Goal: Task Accomplishment & Management: Manage account settings

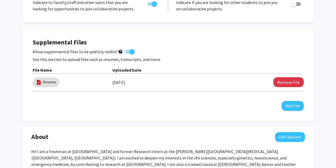
scroll to position [130, 0]
click at [126, 53] on label "Allow supplemental files to be publicly visible? help" at bounding box center [84, 51] width 102 height 6
click at [128, 53] on input "Allow supplemental files to be publicly visible? help" at bounding box center [128, 53] width 0 height 0
click at [128, 51] on span at bounding box center [130, 51] width 10 height 4
click at [128, 53] on input "Allow supplemental files to be publicly visible? help" at bounding box center [128, 53] width 0 height 0
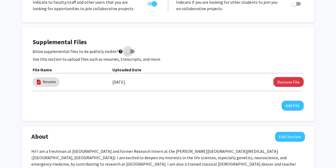
checkbox input "true"
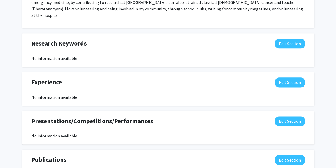
scroll to position [292, 0]
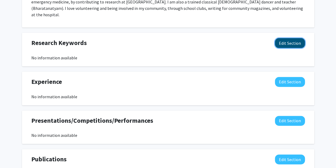
click at [291, 38] on button "Edit Section" at bounding box center [290, 43] width 30 height 10
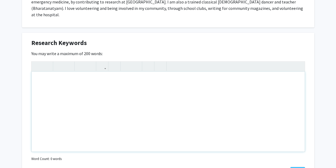
click at [283, 72] on div "Note to users with screen readers: Please deactivate our accessibility plugin f…" at bounding box center [168, 111] width 273 height 80
type textarea "I"
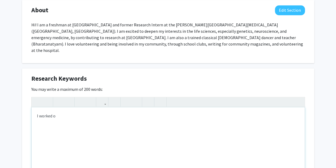
scroll to position [259, 0]
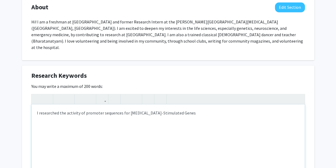
click at [146, 108] on div "I researched the activity of promoter sequences for [MEDICAL_DATA]-Stimulated G…" at bounding box center [168, 144] width 273 height 80
click at [98, 106] on div "I researched the activity of promoter sequences for [MEDICAL_DATA] Stimulated G…" at bounding box center [168, 144] width 273 height 80
click at [71, 105] on div "I researched the activity of promoter sequences for [MEDICAL_DATA] Stimulated G…" at bounding box center [168, 144] width 273 height 80
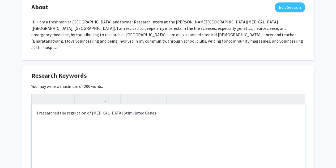
click at [51, 106] on div "I researched the regulation of [MEDICAL_DATA] Stimulated Genes" at bounding box center [168, 144] width 273 height 80
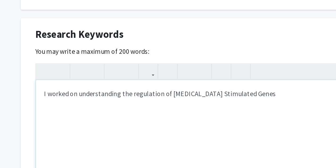
click at [176, 108] on div "I worked on understanding the regulation of [MEDICAL_DATA] Stimulated Genes" at bounding box center [168, 144] width 273 height 80
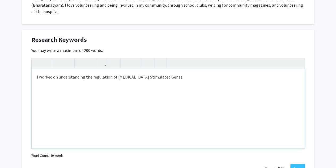
scroll to position [294, 0]
click at [145, 71] on div "I worked on understanding the regulation of anti-viral genes (inteferon-stimula…" at bounding box center [168, 109] width 273 height 80
click at [209, 70] on div "I worked on understanding the regulation of anti-viral genes (Inteferon-stimula…" at bounding box center [168, 109] width 273 height 80
type textarea "I worked on understanding the regulation of anti-viral genes (Inteferon-stimula…"
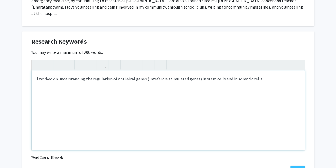
scroll to position [292, 0]
drag, startPoint x: 306, startPoint y: 71, endPoint x: 92, endPoint y: 76, distance: 213.7
click at [92, 76] on div "I worked on understanding the regulation of anti-viral genes (Inteferon-stimula…" at bounding box center [168, 111] width 273 height 80
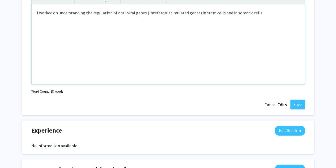
scroll to position [334, 0]
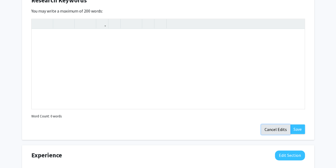
click at [275, 124] on button "Cancel Edits" at bounding box center [275, 129] width 29 height 10
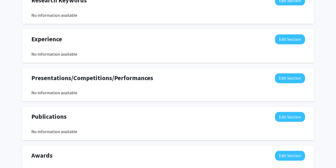
scroll to position [338, 0]
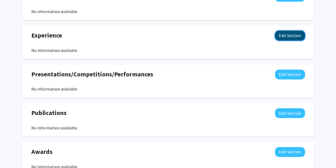
click at [287, 31] on button "Edit Section" at bounding box center [290, 36] width 30 height 10
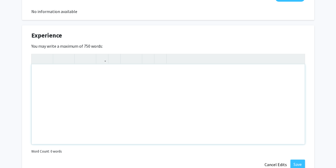
click at [184, 99] on div "Note to users with screen readers: Please deactivate our accessibility plugin f…" at bounding box center [168, 104] width 273 height 80
paste div "Note to users with screen readers: Please deactivate our accessibility plugin f…"
type textarea "<p>I worked on understanding the regulation of anti-viral genes (Inteferon-stim…"
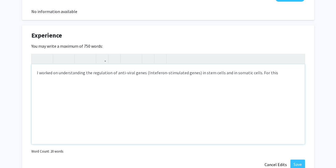
click at [37, 69] on p "I worked on understanding the regulation of anti-viral genes (Inteferon-stimula…" at bounding box center [168, 72] width 263 height 6
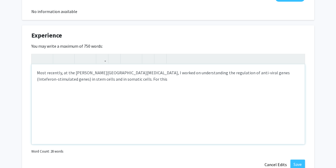
click at [130, 75] on p "Most recently, at the [PERSON_NAME][GEOGRAPHIC_DATA][MEDICAL_DATA], I worked on…" at bounding box center [168, 75] width 263 height 13
click at [120, 73] on p "Most recently, at the [PERSON_NAME][GEOGRAPHIC_DATA][MEDICAL_DATA], I worked on…" at bounding box center [168, 75] width 263 height 13
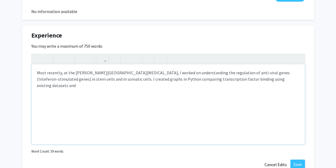
click at [290, 75] on div "Most recently, at the [PERSON_NAME][GEOGRAPHIC_DATA][MEDICAL_DATA], I worked on…" at bounding box center [168, 104] width 273 height 80
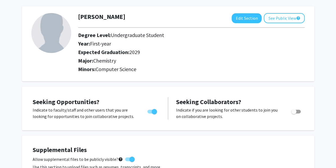
scroll to position [0, 0]
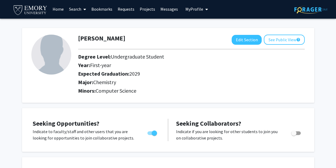
click at [310, 69] on div "[PERSON_NAME] Edit Section See Public View help Degree Level: Undergraduate Stu…" at bounding box center [168, 65] width 292 height 75
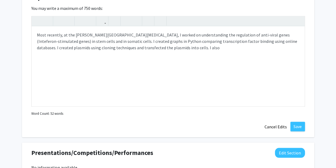
scroll to position [376, 0]
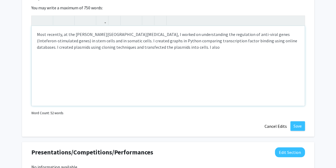
click at [271, 51] on div "Most recently, at the [PERSON_NAME][GEOGRAPHIC_DATA][MEDICAL_DATA], I worked on…" at bounding box center [168, 66] width 273 height 80
click at [142, 41] on p "Most recently, at the [PERSON_NAME][GEOGRAPHIC_DATA][MEDICAL_DATA], I worked on…" at bounding box center [168, 40] width 263 height 19
click at [172, 44] on p "Most recently, at the [PERSON_NAME][GEOGRAPHIC_DATA][MEDICAL_DATA], I worked on…" at bounding box center [168, 44] width 263 height 26
click at [65, 47] on p "Most recently, at the [PERSON_NAME][GEOGRAPHIC_DATA][MEDICAL_DATA], I worked on…" at bounding box center [168, 44] width 263 height 26
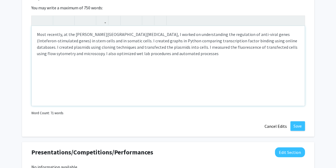
click at [126, 47] on p "Most recently, at the [PERSON_NAME][GEOGRAPHIC_DATA][MEDICAL_DATA], I worked on…" at bounding box center [168, 44] width 263 height 26
click at [145, 49] on p "Most recently, at the [PERSON_NAME][GEOGRAPHIC_DATA][MEDICAL_DATA], I worked on…" at bounding box center [168, 44] width 263 height 26
click at [178, 48] on p "Most recently, at the [PERSON_NAME][GEOGRAPHIC_DATA][MEDICAL_DATA], I worked on…" at bounding box center [168, 44] width 263 height 26
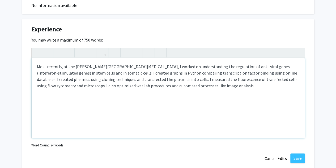
scroll to position [344, 0]
click at [40, 64] on p "Most recently, at the [PERSON_NAME][GEOGRAPHIC_DATA][MEDICAL_DATA], I worked on…" at bounding box center [168, 77] width 263 height 26
click at [134, 93] on div "[DATE] - [DATE]: At the [PERSON_NAME][GEOGRAPHIC_DATA][MEDICAL_DATA], I worked …" at bounding box center [168, 98] width 273 height 80
click at [36, 89] on div "[DATE] - [DATE]: At the [PERSON_NAME][GEOGRAPHIC_DATA][MEDICAL_DATA], I worked …" at bounding box center [168, 98] width 273 height 80
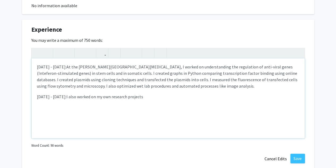
click at [178, 96] on div "[DATE] - [DATE]: At the [PERSON_NAME][GEOGRAPHIC_DATA][MEDICAL_DATA], I worked …" at bounding box center [168, 98] width 273 height 80
click at [85, 94] on span "I also worked on my own research projects. 1) Identified" at bounding box center [116, 96] width 101 height 5
click at [141, 94] on span "worked on my own research projects. 1) Identified" at bounding box center [148, 96] width 91 height 5
click at [113, 90] on div "[DATE] - [DATE]: At the [PERSON_NAME][GEOGRAPHIC_DATA][MEDICAL_DATA], I worked …" at bounding box center [168, 98] width 273 height 80
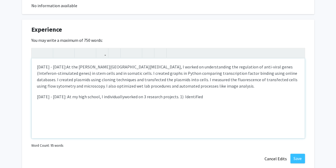
click at [220, 91] on div "[DATE] - [DATE]: At the [PERSON_NAME][GEOGRAPHIC_DATA][MEDICAL_DATA], I worked …" at bounding box center [168, 98] width 273 height 80
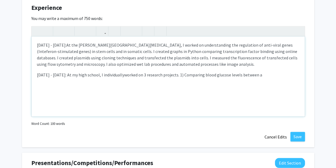
click at [63, 65] on div "[DATE] - [DATE]: At the [PERSON_NAME][GEOGRAPHIC_DATA][MEDICAL_DATA], I worked …" at bounding box center [168, 76] width 273 height 80
click at [44, 66] on div "[DATE] - [DATE]: At the [PERSON_NAME][GEOGRAPHIC_DATA][MEDICAL_DATA], I worked …" at bounding box center [168, 76] width 273 height 80
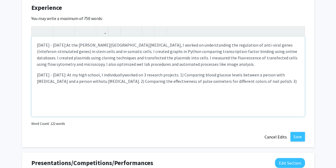
click at [44, 66] on div "[DATE] - [DATE]: At the [PERSON_NAME][GEOGRAPHIC_DATA][MEDICAL_DATA], I worked …" at bounding box center [168, 76] width 273 height 80
click at [266, 74] on div "[DATE] - [DATE]: At the [PERSON_NAME][GEOGRAPHIC_DATA][MEDICAL_DATA], I worked …" at bounding box center [168, 76] width 273 height 80
click at [155, 72] on span "worked on 3 research projects. 1) Comparing blood glucose levels between a pers…" at bounding box center [165, 78] width 256 height 12
click at [212, 72] on span "research projects. 1) Comparing blood glucose levels between a person with [MED…" at bounding box center [166, 81] width 258 height 18
click at [130, 76] on span "research projects. 1) Comparing blood glucose levels between a person with [MED…" at bounding box center [166, 81] width 258 height 18
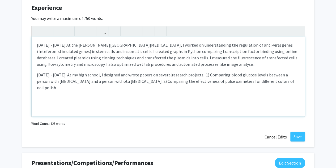
click at [130, 76] on span "research projects. 1) Comparing blood glucose levels between a person with [MED…" at bounding box center [166, 81] width 258 height 18
click at [154, 75] on span "research projects. My favorites include: 1) Comparing blood glucose levels betw…" at bounding box center [165, 81] width 257 height 18
click at [188, 81] on div "[DATE] - [DATE]: At the [PERSON_NAME][GEOGRAPHIC_DATA][MEDICAL_DATA], I worked …" at bounding box center [168, 76] width 273 height 80
click at [177, 68] on div "[DATE] - [DATE]: At the [PERSON_NAME][GEOGRAPHIC_DATA][MEDICAL_DATA], I worked …" at bounding box center [168, 76] width 273 height 80
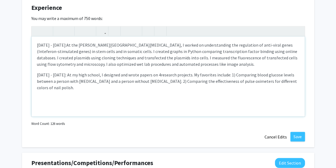
click at [210, 78] on div "[DATE] - [DATE]: At the [PERSON_NAME][GEOGRAPHIC_DATA][MEDICAL_DATA], I worked …" at bounding box center [168, 76] width 273 height 80
click at [112, 80] on span "research projects. My favorites include: 1) Comparing blood glucose levels betw…" at bounding box center [167, 81] width 260 height 18
click at [164, 79] on div "[DATE] - [DATE]: At the [PERSON_NAME][GEOGRAPHIC_DATA][MEDICAL_DATA], I worked …" at bounding box center [168, 76] width 273 height 80
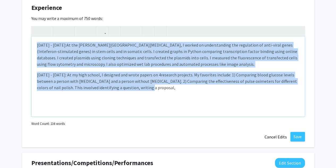
copy div "[DATE] - [DATE]: At the [PERSON_NAME][GEOGRAPHIC_DATA][MEDICAL_DATA], I worked …"
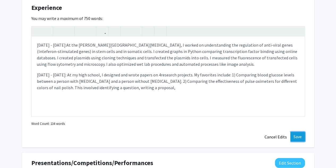
click at [294, 132] on button "Save" at bounding box center [298, 137] width 15 height 10
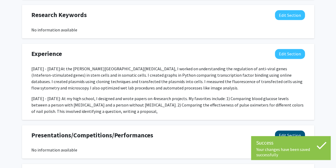
scroll to position [318, 0]
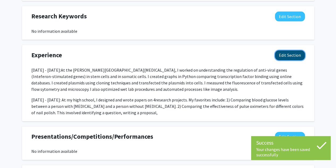
click at [288, 50] on button "Edit Section" at bounding box center [290, 55] width 30 height 10
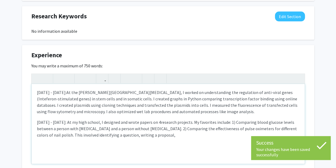
click at [166, 131] on div "[DATE] - [DATE]: At the [PERSON_NAME][GEOGRAPHIC_DATA][MEDICAL_DATA], I worked …" at bounding box center [168, 124] width 273 height 80
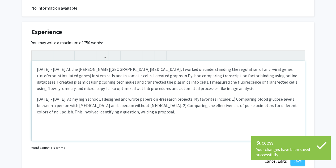
scroll to position [342, 0]
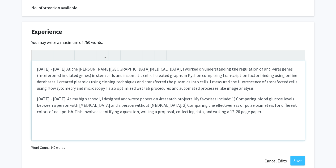
click at [176, 105] on span "research projects. My favorites include: 1) Comparing blood glucose levels betw…" at bounding box center [167, 105] width 260 height 18
click at [165, 106] on span "research projects. My favorites include: 1) Comparing blood glucose levels betw…" at bounding box center [167, 105] width 260 height 18
type textarea "<p>[DATE] - [DATE]:&nbsp;<span style="font-size: 1rem;">At the [PERSON_NAME][GE…"
click at [298, 155] on button "Save" at bounding box center [298, 160] width 15 height 10
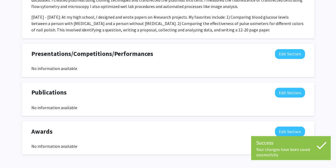
scroll to position [401, 0]
click at [286, 49] on button "Edit Section" at bounding box center [290, 54] width 30 height 10
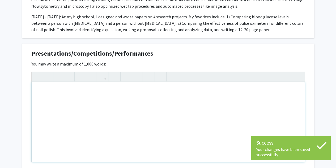
click at [199, 109] on div "Note to users with screen readers: Please deactivate our accessibility plugin f…" at bounding box center [168, 122] width 273 height 80
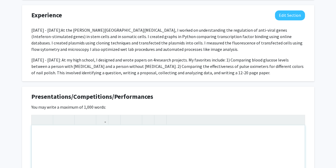
scroll to position [358, 0]
type textarea "A"
type textarea "I presented my research at the [PERSON_NAME];"
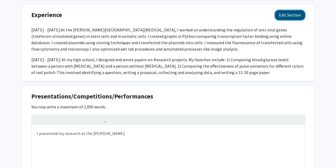
click at [290, 10] on button "Edit Section" at bounding box center [290, 15] width 30 height 10
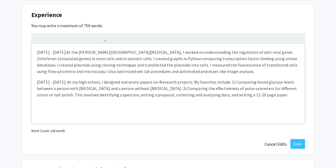
click at [159, 49] on span "At the [PERSON_NAME][GEOGRAPHIC_DATA][MEDICAL_DATA], I worked on understanding …" at bounding box center [167, 61] width 261 height 24
click at [208, 49] on span "At the [PERSON_NAME][GEOGRAPHIC_DATA][MEDICAL_DATA], I worked in understanding …" at bounding box center [167, 61] width 261 height 24
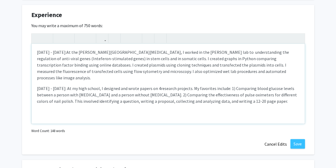
click at [229, 49] on span "At the [PERSON_NAME][GEOGRAPHIC_DATA][MEDICAL_DATA], I worked in the [PERSON_NA…" at bounding box center [163, 64] width 252 height 31
click at [296, 139] on button "Save" at bounding box center [298, 144] width 15 height 10
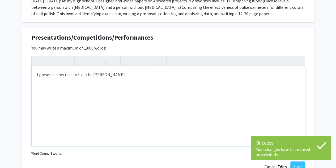
click at [176, 105] on div "I presented my research at the [PERSON_NAME]" at bounding box center [168, 106] width 273 height 80
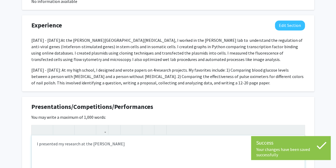
scroll to position [348, 0]
click at [284, 23] on button "Edit Section" at bounding box center [290, 26] width 30 height 10
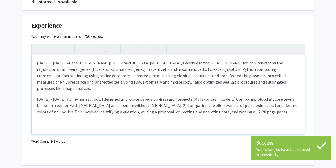
click at [204, 60] on span "At the [PERSON_NAME][GEOGRAPHIC_DATA][MEDICAL_DATA], I worked in the [PERSON_NA…" at bounding box center [162, 75] width 250 height 31
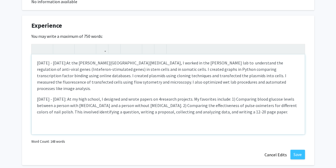
type textarea "<p>[DATE] - [DATE]:&nbsp;<span style="font-size: 1rem;">At the [PERSON_NAME][GE…"
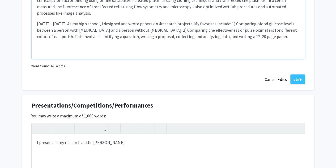
scroll to position [426, 0]
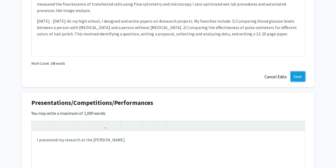
click at [301, 71] on button "Save" at bounding box center [298, 76] width 15 height 10
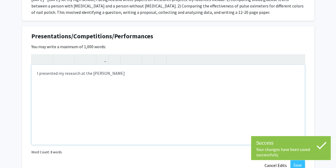
scroll to position [419, 0]
click at [180, 64] on div "I presented my research at the [PERSON_NAME]" at bounding box center [168, 104] width 273 height 80
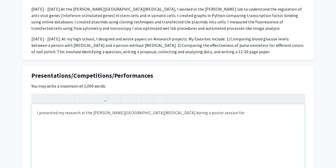
scroll to position [378, 0]
click at [162, 109] on div "I presented my research at the [PERSON_NAME][GEOGRAPHIC_DATA][MEDICAL_DATA] dur…" at bounding box center [168, 144] width 273 height 80
click at [210, 110] on div "I presented my research at the [PERSON_NAME][GEOGRAPHIC_DATA][MEDICAL_DATA] dur…" at bounding box center [168, 144] width 273 height 80
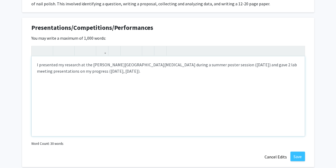
scroll to position [427, 0]
click at [224, 60] on div "I presented my research at the [PERSON_NAME][GEOGRAPHIC_DATA][MEDICAL_DATA] dur…" at bounding box center [168, 96] width 273 height 80
click at [204, 58] on div "I presented my research at the [PERSON_NAME][GEOGRAPHIC_DATA][MEDICAL_DATA] dur…" at bounding box center [168, 96] width 273 height 80
type textarea "I presented my research at the [PERSON_NAME][GEOGRAPHIC_DATA][MEDICAL_DATA] dur…"
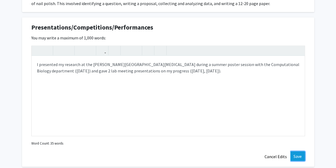
click at [299, 151] on button "Save" at bounding box center [298, 156] width 15 height 10
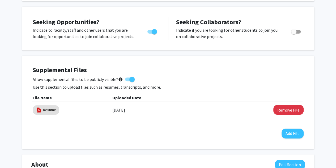
scroll to position [0, 0]
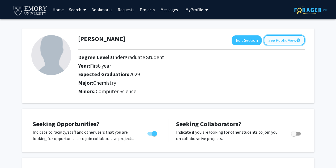
click at [287, 38] on button "See Public View help" at bounding box center [284, 40] width 41 height 10
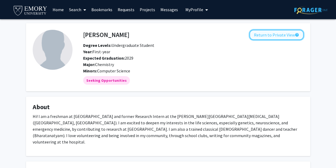
click at [279, 32] on button "Return to Private View help" at bounding box center [277, 35] width 54 height 10
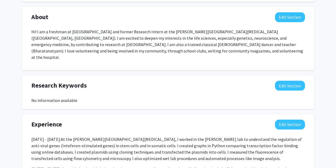
scroll to position [250, 0]
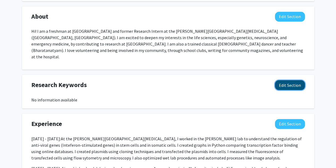
click at [287, 81] on button "Edit Section" at bounding box center [290, 85] width 30 height 10
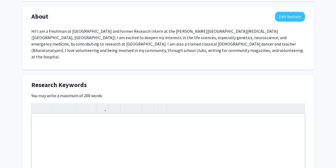
click at [230, 118] on div "Note to users with screen readers: Please deactivate our accessibility plugin f…" at bounding box center [168, 153] width 273 height 80
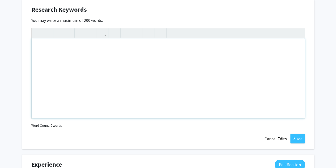
scroll to position [325, 0]
type textarea "I am interested&nbsp;"
click at [123, 29] on button "button" at bounding box center [126, 32] width 9 height 9
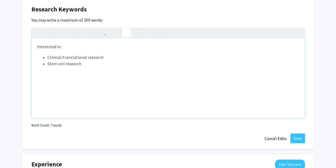
click at [92, 54] on li "Clinical/translational research" at bounding box center [174, 57] width 252 height 6
click at [42, 43] on p "Interested in:" at bounding box center [168, 46] width 263 height 6
click at [67, 60] on li "Stem cell research" at bounding box center [174, 63] width 252 height 6
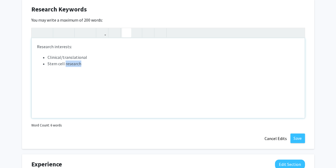
click at [67, 60] on li "Stem cell research" at bounding box center [174, 63] width 252 height 6
click at [63, 73] on li "Virology/immunology" at bounding box center [174, 76] width 252 height 6
click at [109, 117] on div "<p>Research interests:</p><p><ul><li>Clinical/translational</li><li>Stem cells<…" at bounding box center [168, 78] width 274 height 101
click at [99, 67] on li "[MEDICAL_DATA]" at bounding box center [174, 70] width 252 height 6
click at [48, 67] on li "[MEDICAL_DATA]" at bounding box center [174, 70] width 252 height 6
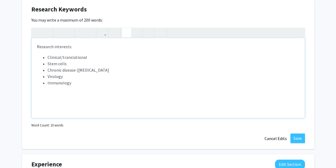
click at [107, 67] on li "Chronic disease ([MEDICAL_DATA]" at bounding box center [174, 70] width 252 height 6
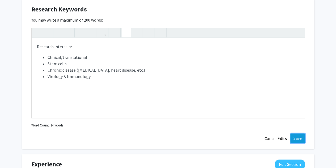
click at [292, 133] on button "Save" at bounding box center [298, 138] width 15 height 10
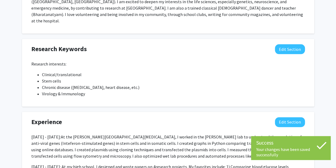
scroll to position [285, 0]
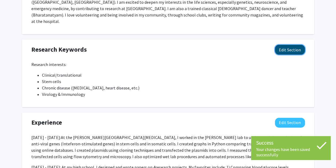
click at [284, 45] on button "Edit Section" at bounding box center [290, 50] width 30 height 10
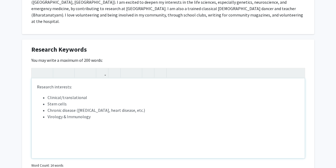
click at [112, 94] on li "Clinical/translational" at bounding box center [174, 97] width 252 height 6
click at [120, 113] on li "Virology & Immunology" at bounding box center [174, 116] width 252 height 6
type textarea "<p>Research interests:</p><p><ul><li>Clinical/translational</li><li>Stem cells<…"
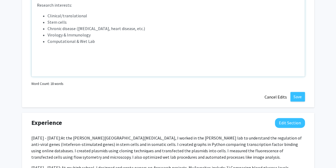
scroll to position [367, 0]
click at [300, 91] on button "Save" at bounding box center [298, 96] width 15 height 10
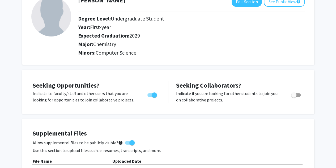
scroll to position [0, 0]
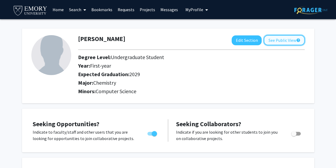
click at [291, 38] on button "See Public View help" at bounding box center [284, 40] width 41 height 10
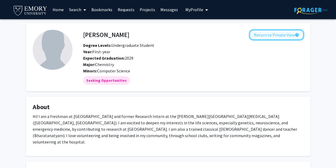
click at [289, 35] on button "Return to Private View help" at bounding box center [277, 35] width 54 height 10
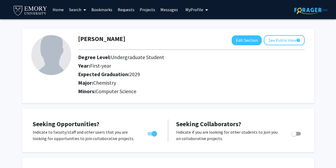
click at [197, 10] on span "My Profile" at bounding box center [195, 9] width 18 height 5
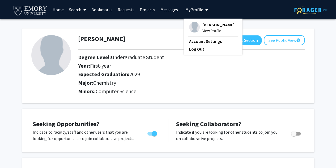
click at [55, 9] on link "Home" at bounding box center [58, 9] width 16 height 19
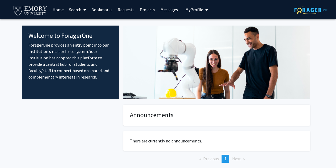
click at [73, 7] on link "Search" at bounding box center [77, 9] width 22 height 19
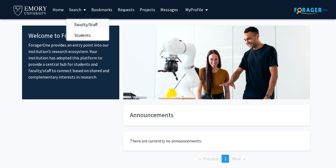
click at [82, 22] on span "Faculty/Staff" at bounding box center [85, 24] width 39 height 11
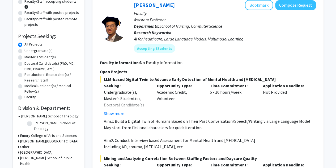
scroll to position [59, 0]
click at [46, 53] on label "Undergraduate(s)" at bounding box center [38, 51] width 28 height 6
click at [28, 51] on input "Undergraduate(s)" at bounding box center [25, 49] width 3 height 3
radio input "true"
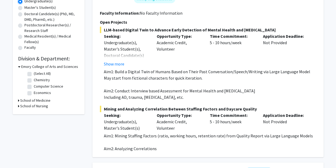
scroll to position [109, 0]
click at [121, 65] on button "Show more" at bounding box center [114, 63] width 20 height 6
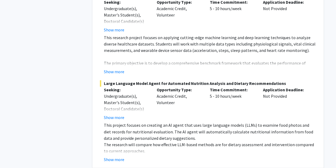
scroll to position [376, 0]
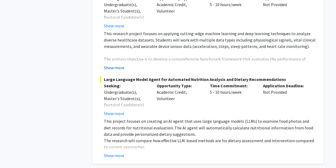
click at [116, 69] on button "Show more" at bounding box center [114, 67] width 20 height 6
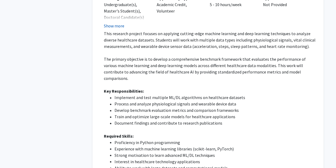
click at [110, 26] on button "Show more" at bounding box center [114, 26] width 20 height 6
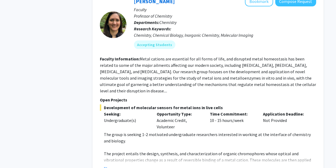
scroll to position [1038, 0]
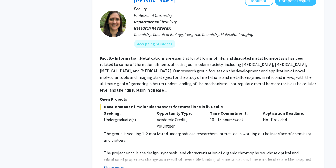
click at [111, 164] on button "Show more" at bounding box center [114, 167] width 20 height 6
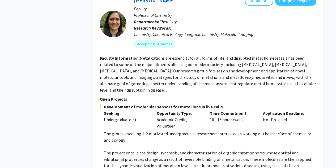
scroll to position [1119, 0]
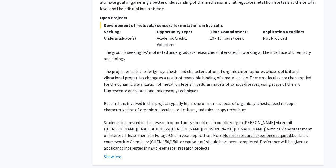
click at [101, 96] on fg-read-more "The group is seeking 1-2 motivated undergraduate researchers interested in work…" at bounding box center [208, 104] width 216 height 111
click at [99, 91] on div "[PERSON_NAME] Bookmark Compose Request Faculty Professor of Chemistry Departmen…" at bounding box center [207, 37] width 231 height 256
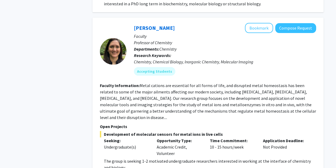
scroll to position [1011, 0]
click at [95, 96] on div "[PERSON_NAME] Bookmark Compose Request Faculty Professor of Chemistry Departmen…" at bounding box center [207, 145] width 231 height 256
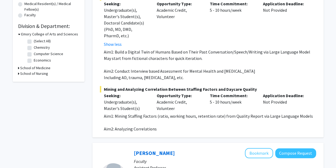
scroll to position [140, 0]
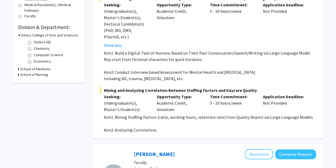
click at [34, 50] on label "Chemistry" at bounding box center [42, 49] width 16 height 6
click at [34, 49] on input "Chemistry" at bounding box center [35, 47] width 3 height 3
checkbox input "true"
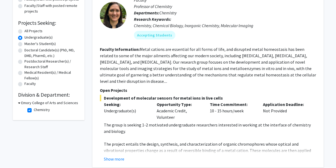
scroll to position [73, 0]
click at [34, 110] on label "Chemistry" at bounding box center [42, 110] width 16 height 6
click at [34, 110] on input "Chemistry" at bounding box center [35, 108] width 3 height 3
checkbox input "false"
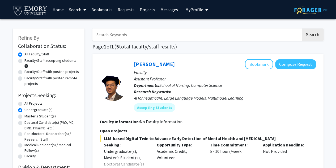
scroll to position [131, 0]
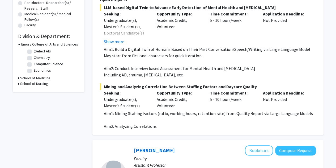
click at [18, 79] on icon at bounding box center [18, 78] width 1 height 6
click at [34, 86] on label "Biochemistry" at bounding box center [44, 85] width 21 height 6
click at [34, 86] on input "Biochemistry" at bounding box center [35, 83] width 3 height 3
checkbox input "true"
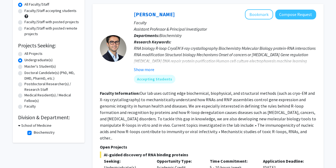
scroll to position [54, 0]
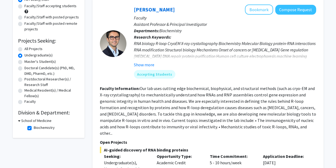
click at [34, 127] on label "Biochemistry" at bounding box center [44, 128] width 21 height 6
click at [34, 127] on input "Biochemistry" at bounding box center [35, 126] width 3 height 3
checkbox input "false"
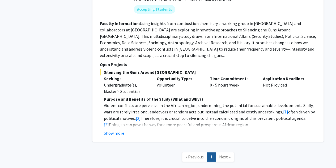
scroll to position [1149, 0]
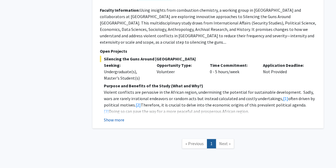
click at [112, 116] on button "Show more" at bounding box center [114, 119] width 20 height 6
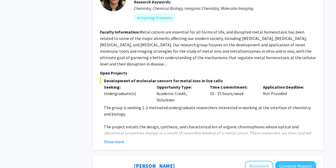
scroll to position [930, 0]
click at [115, 138] on button "Show more" at bounding box center [114, 141] width 20 height 6
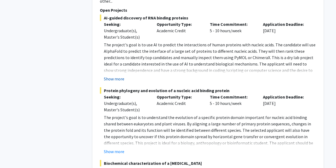
scroll to position [664, 0]
click at [119, 76] on button "Show more" at bounding box center [114, 79] width 20 height 6
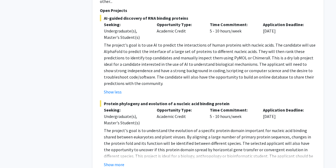
click at [170, 79] on p "The project's goal is to use AI to predict the interactions of human proteins w…" at bounding box center [210, 64] width 212 height 45
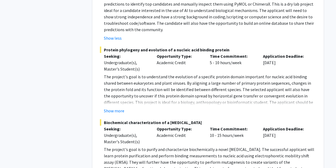
scroll to position [719, 0]
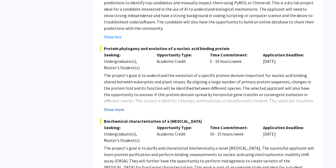
click at [120, 106] on button "Show more" at bounding box center [114, 109] width 20 height 6
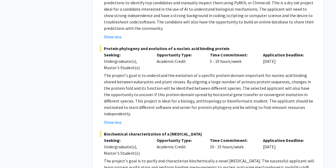
click at [232, 104] on p "The project's goal is to understand the evolution of a specific protein domain …" at bounding box center [210, 94] width 212 height 45
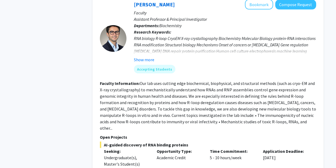
scroll to position [537, 0]
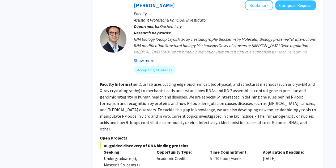
click at [146, 62] on button "Show more" at bounding box center [144, 60] width 20 height 6
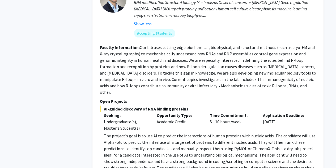
scroll to position [461, 0]
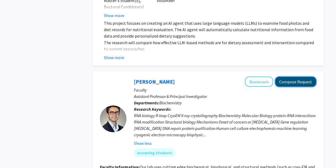
click at [299, 85] on button "Compose Request" at bounding box center [295, 82] width 41 height 10
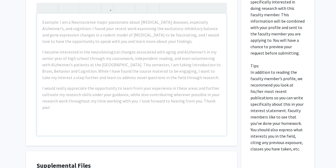
scroll to position [517, 0]
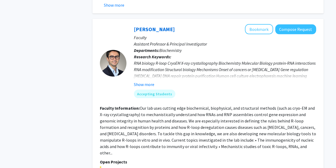
scroll to position [518, 0]
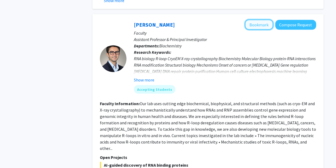
click at [271, 25] on button "Bookmark" at bounding box center [259, 25] width 28 height 10
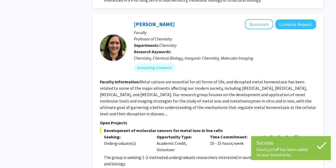
scroll to position [880, 0]
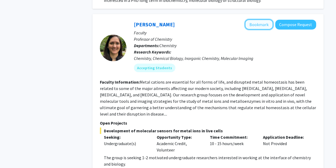
click at [259, 19] on button "Bookmark" at bounding box center [259, 24] width 28 height 10
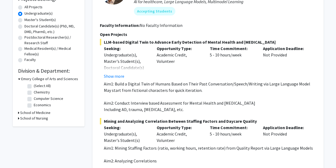
scroll to position [0, 0]
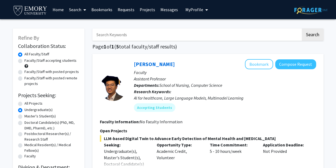
click at [195, 10] on span "My Profile" at bounding box center [195, 9] width 18 height 5
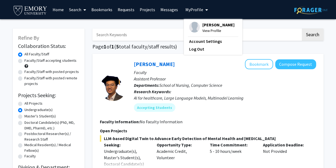
click at [204, 24] on span "[PERSON_NAME]" at bounding box center [219, 25] width 32 height 6
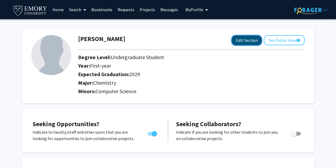
click at [238, 37] on button "Edit Section" at bounding box center [247, 40] width 30 height 10
select select "first-year"
select select "2029"
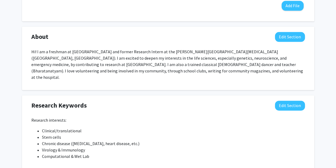
scroll to position [300, 0]
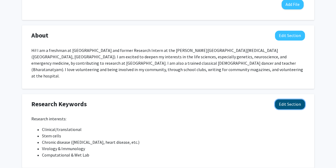
click at [293, 100] on button "Edit Section" at bounding box center [290, 104] width 30 height 10
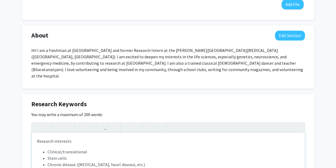
scroll to position [347, 0]
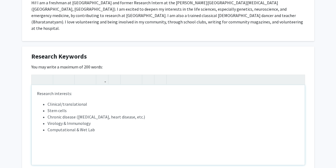
click at [48, 101] on li "Clinical/translational" at bounding box center [174, 104] width 252 height 6
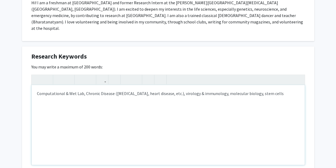
click at [167, 90] on p "Computational & Wet Lab, Chronic Disease ([MEDICAL_DATA], heart disease, etc.),…" at bounding box center [168, 93] width 263 height 6
click at [187, 90] on p "Computational & Wet Lab, Chronic Disease ([MEDICAL_DATA], heart disease, etc.),…" at bounding box center [168, 93] width 263 height 6
click at [213, 90] on p "Computational & Wet Lab, Chronic Disease ([MEDICAL_DATA], heart disease, etc.),…" at bounding box center [168, 93] width 263 height 6
click at [230, 90] on p "Computational & Wet Lab, Chronic Disease ([MEDICAL_DATA], heart disease, etc.),…" at bounding box center [168, 93] width 263 height 6
click at [241, 90] on p "Computational & Wet Lab, Chronic Disease ([MEDICAL_DATA], heart disease, etc.),…" at bounding box center [168, 93] width 263 height 6
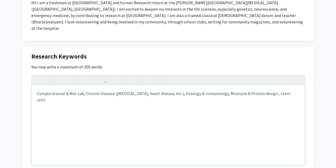
click at [258, 90] on p "Computational & Wet Lab, Chronic Disease ([MEDICAL_DATA], heart disease, etc.),…" at bounding box center [168, 96] width 263 height 13
click at [270, 90] on p "Computational & Wet Lab, Chronic Disease ([MEDICAL_DATA], heart disease, etc.),…" at bounding box center [168, 96] width 263 height 13
click at [247, 90] on p "Computational & Wet Lab, Chronic Disease ([MEDICAL_DATA], heart disease, etc.),…" at bounding box center [168, 96] width 263 height 13
type textarea "<p>Computational &amp; Wet Lab, Chronic Disease ([MEDICAL_DATA], heart disease,…"
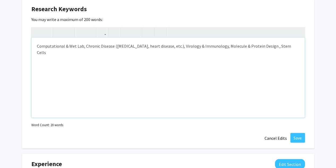
scroll to position [418, 0]
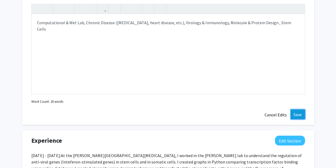
click at [297, 109] on button "Save" at bounding box center [298, 114] width 15 height 10
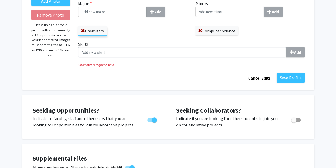
scroll to position [83, 0]
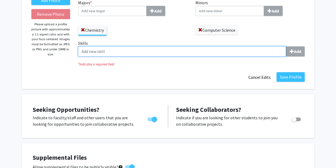
click at [187, 50] on input "Skills Add" at bounding box center [182, 51] width 208 height 10
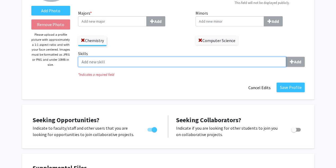
scroll to position [72, 0]
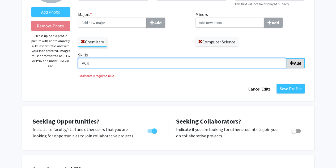
type input "PCR"
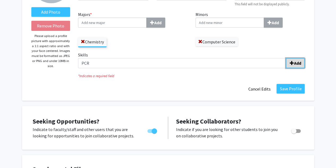
click at [298, 68] on button "Add" at bounding box center [295, 63] width 19 height 10
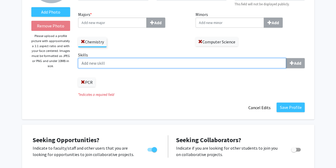
click at [162, 65] on input "Skills Add" at bounding box center [182, 63] width 208 height 10
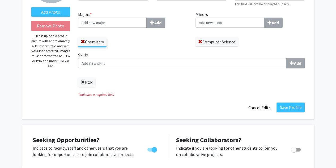
click at [81, 81] on span at bounding box center [83, 82] width 4 height 4
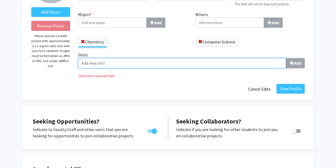
click at [117, 60] on input "Skills Add" at bounding box center [182, 63] width 208 height 10
type input "Python"
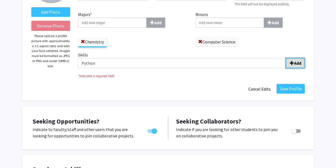
click at [290, 63] on span "submit" at bounding box center [292, 63] width 4 height 4
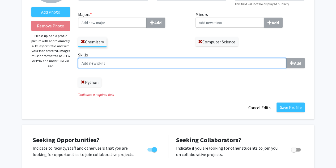
click at [227, 66] on input "Skills Add" at bounding box center [182, 63] width 208 height 10
type input "Matplotlib"
type input "Pandas"
type input "Numpy"
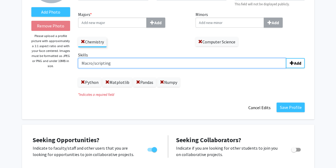
type input "Macro/scripting"
type input "PCR"
type input "B"
type input "C"
type input "Mammalian Cell Culture"
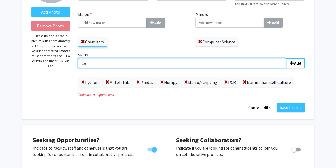
type input "C"
type input "Mammalian Cell Transfection"
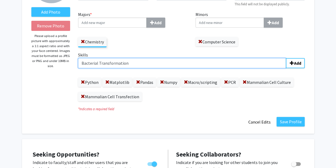
type input "Bacterial Transformation"
type input "Plasmid Cloning"
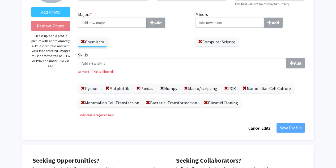
click at [163, 89] on span at bounding box center [162, 88] width 4 height 4
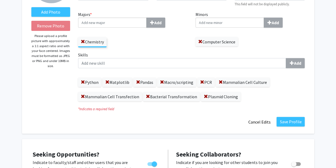
click at [213, 98] on label "Plasmid Cloning" at bounding box center [221, 96] width 40 height 9
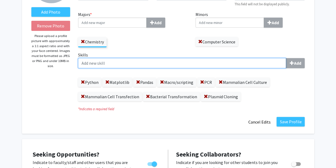
click at [178, 62] on input "Skills Add" at bounding box center [182, 63] width 208 height 10
type input "[MEDICAL_DATA]"
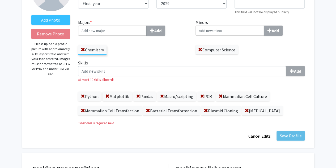
scroll to position [57, 0]
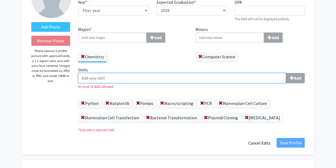
click at [227, 78] on input "Skills Add" at bounding box center [182, 78] width 208 height 10
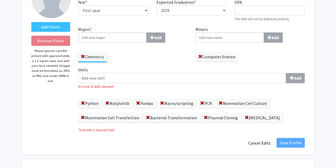
click at [305, 100] on div "Python Matplotlib Pandas Macro/scripting PCR Mammalian Cell Culture Mammalian C…" at bounding box center [191, 107] width 227 height 29
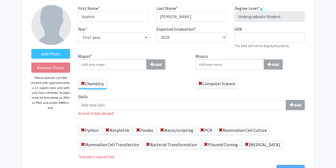
scroll to position [30, 0]
click at [56, 57] on label "Add Photo" at bounding box center [50, 54] width 39 height 10
click at [0, 0] on input "Add Photo" at bounding box center [0, 0] width 0 height 0
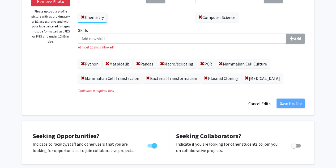
scroll to position [111, 0]
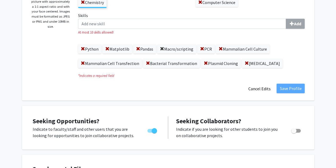
click at [163, 50] on span at bounding box center [162, 49] width 4 height 4
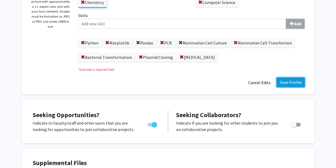
click at [297, 82] on button "Save Profile" at bounding box center [291, 82] width 28 height 10
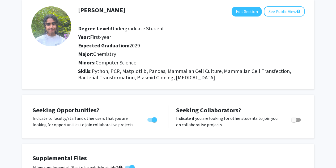
scroll to position [29, 0]
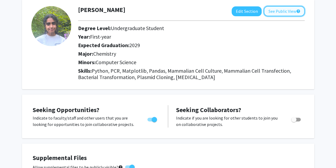
click at [294, 12] on button "See Public View help" at bounding box center [284, 11] width 41 height 10
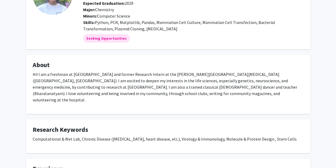
scroll to position [55, 0]
drag, startPoint x: 153, startPoint y: 78, endPoint x: 109, endPoint y: 67, distance: 45.6
click at [109, 67] on h4 "About" at bounding box center [168, 65] width 271 height 8
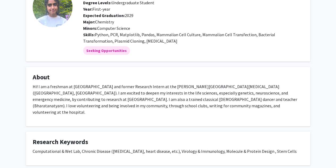
scroll to position [0, 0]
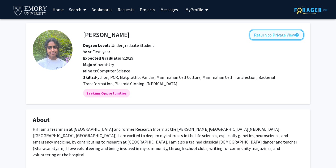
click at [274, 35] on button "Return to Private View help" at bounding box center [277, 35] width 54 height 10
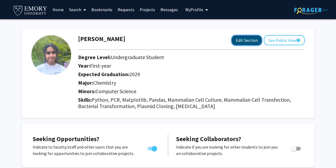
click at [257, 37] on button "Edit Section" at bounding box center [247, 40] width 30 height 10
select select "first-year"
select select "2029"
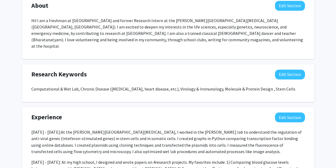
scroll to position [362, 0]
click at [296, 70] on button "Edit Section" at bounding box center [290, 75] width 30 height 10
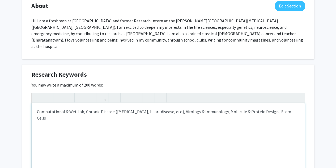
click at [256, 108] on p "Computational & Wet Lab, Chronic Disease ([MEDICAL_DATA], heart disease, etc.),…" at bounding box center [168, 114] width 263 height 13
type textarea "<p>Computational &amp; Wet Lab, Chronic Disease ([MEDICAL_DATA], heart disease,…"
click at [84, 108] on p "Computational & Wet Lab, Chronic Disease ([MEDICAL_DATA], heart disease, etc.),…" at bounding box center [168, 111] width 263 height 6
click at [81, 108] on p "Computational & Wet Lab Molecule & Protein Design , Chronic Disease ([MEDICAL_D…" at bounding box center [168, 114] width 263 height 13
click at [130, 108] on p "Computational & Wet Lab, Molecule & Protein Design , Chronic Disease ([MEDICAL_…" at bounding box center [168, 114] width 263 height 13
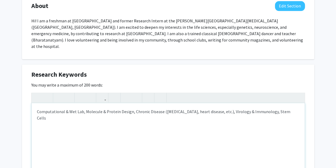
type textarea "<p>Computational &amp; Wet Lab, Molecule &amp; Protein Design, Chronic Disease …"
click at [294, 6] on button "Edit Section" at bounding box center [290, 6] width 30 height 10
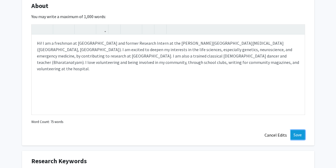
click at [300, 133] on button "Save" at bounding box center [298, 135] width 15 height 10
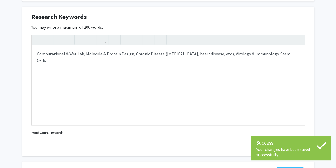
scroll to position [436, 0]
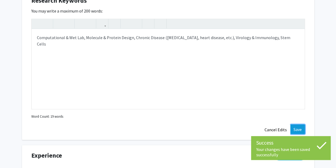
click at [299, 125] on button "Save" at bounding box center [298, 129] width 15 height 10
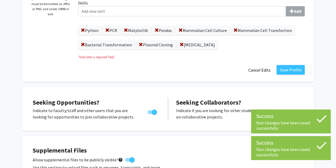
scroll to position [130, 0]
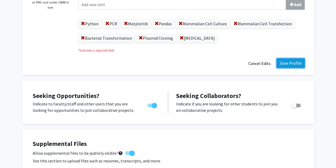
click at [292, 61] on button "Save Profile" at bounding box center [291, 63] width 28 height 10
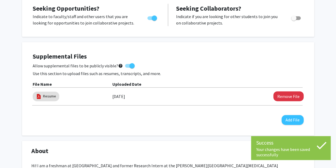
scroll to position [0, 0]
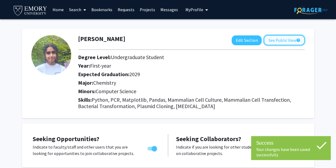
click at [288, 38] on button "See Public View help" at bounding box center [284, 40] width 41 height 10
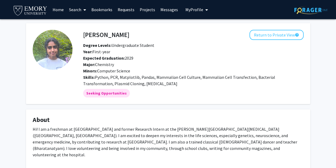
click at [96, 11] on link "Bookmarks" at bounding box center [102, 9] width 26 height 19
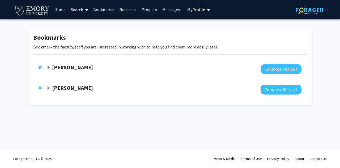
click at [48, 68] on span "Expand Charles Bou-Nader Bookmark" at bounding box center [49, 67] width 4 height 4
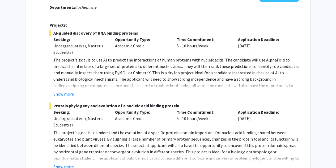
scroll to position [72, 0]
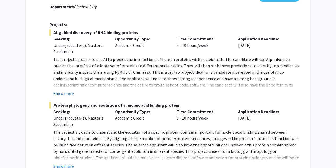
click at [67, 92] on button "Show more" at bounding box center [63, 93] width 20 height 6
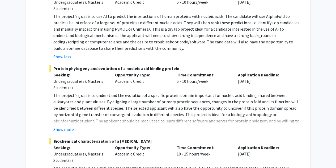
scroll to position [116, 0]
click at [65, 126] on button "Show more" at bounding box center [63, 129] width 20 height 6
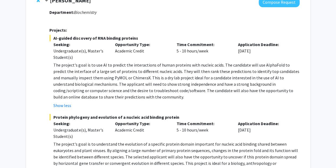
scroll to position [66, 0]
